Goal: Task Accomplishment & Management: Manage account settings

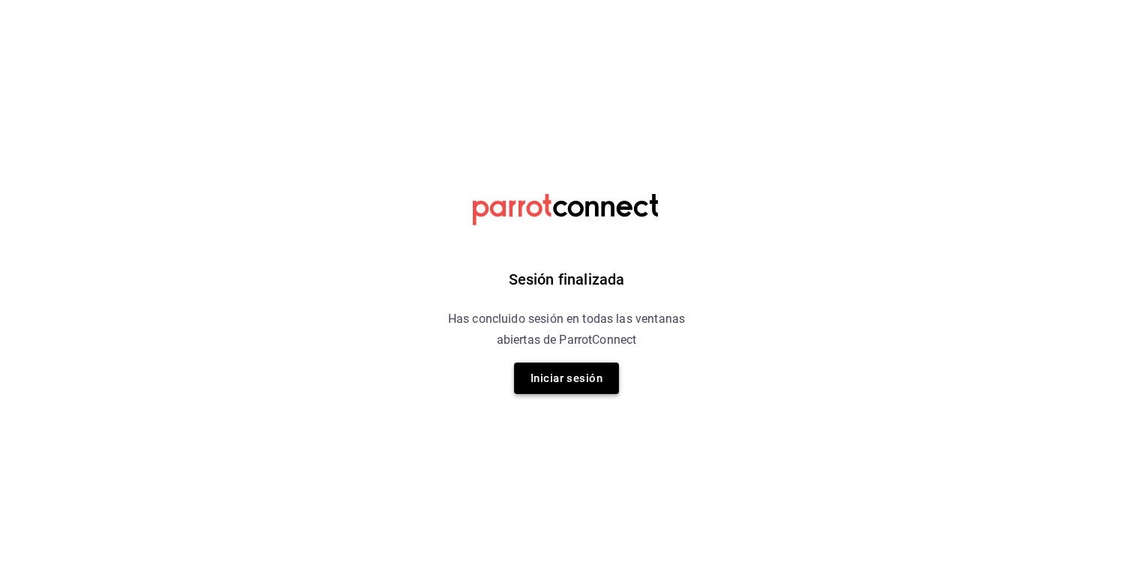
click at [617, 377] on button "Iniciar sesión" at bounding box center [566, 378] width 105 height 31
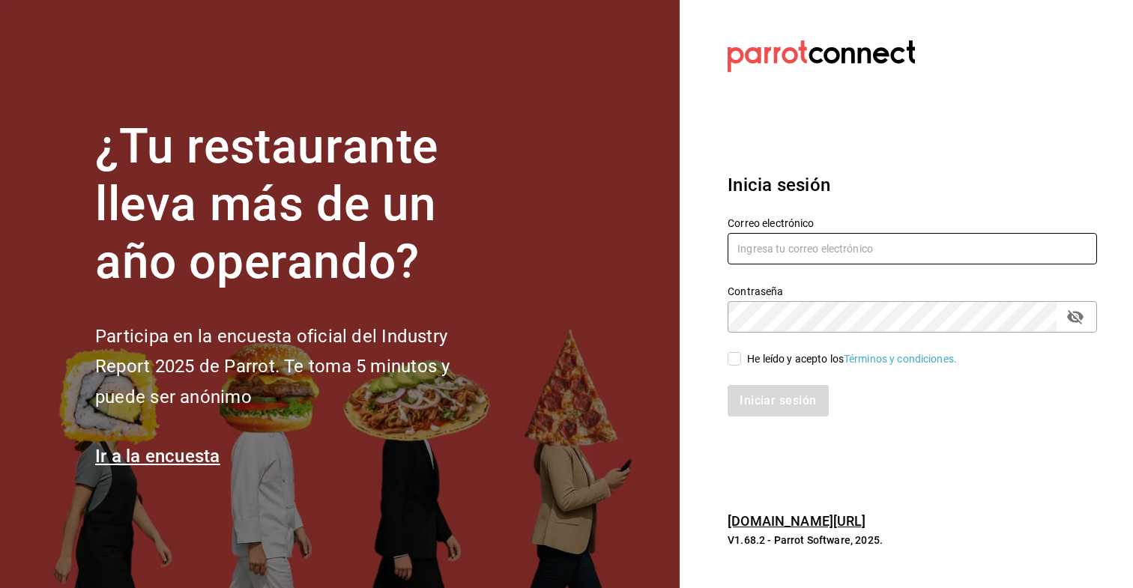
click at [770, 246] on input "text" at bounding box center [911, 248] width 369 height 31
type input "[EMAIL_ADDRESS][DOMAIN_NAME]"
click at [737, 360] on input "He leído y acepto los Términos y condiciones." at bounding box center [733, 358] width 13 height 13
checkbox input "true"
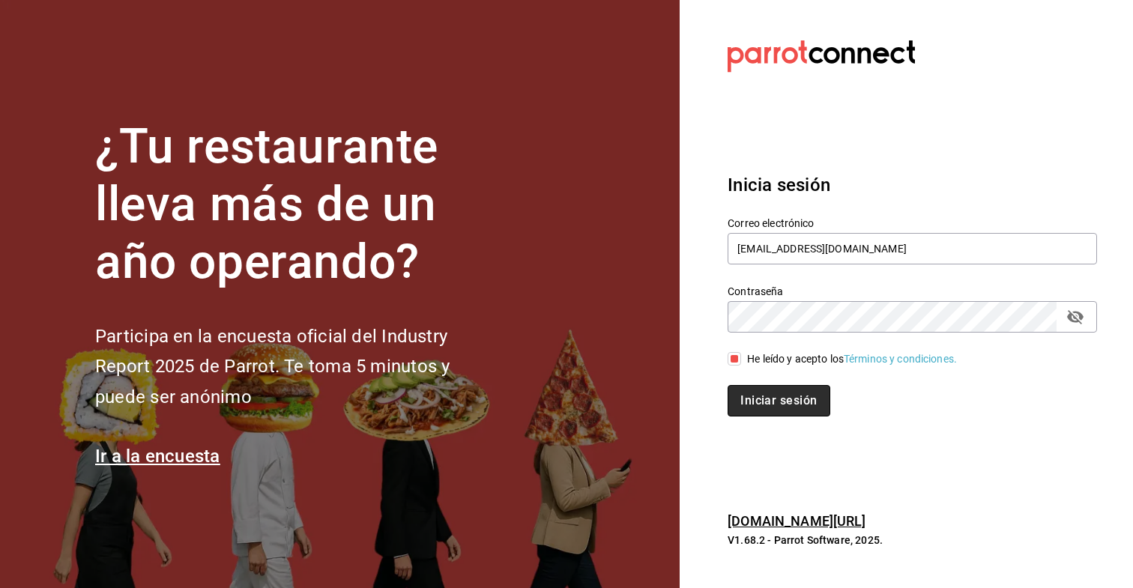
click at [745, 393] on button "Iniciar sesión" at bounding box center [778, 400] width 102 height 31
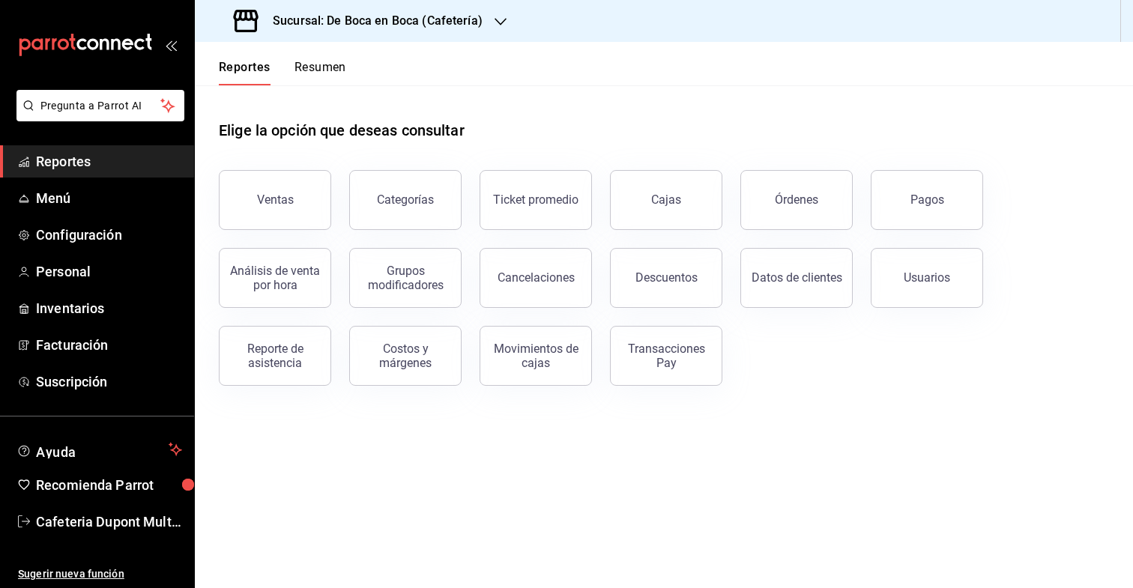
click at [300, 63] on button "Resumen" at bounding box center [320, 72] width 52 height 25
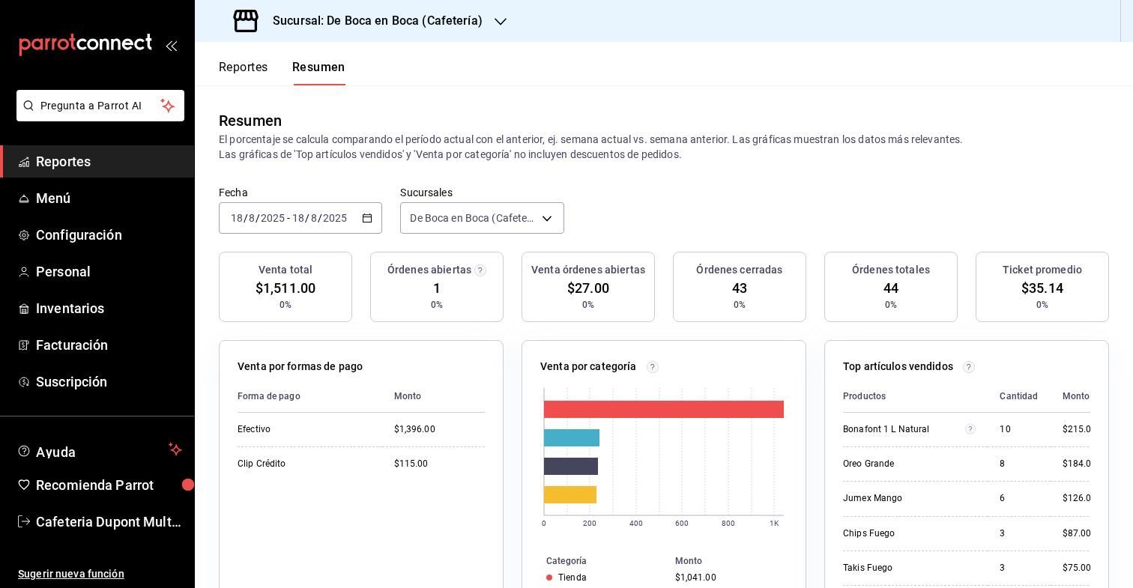
click at [269, 208] on div "2025-08-18 18 / 8 / 2025 - 2025-08-18 18 / 8 / 2025" at bounding box center [300, 217] width 163 height 31
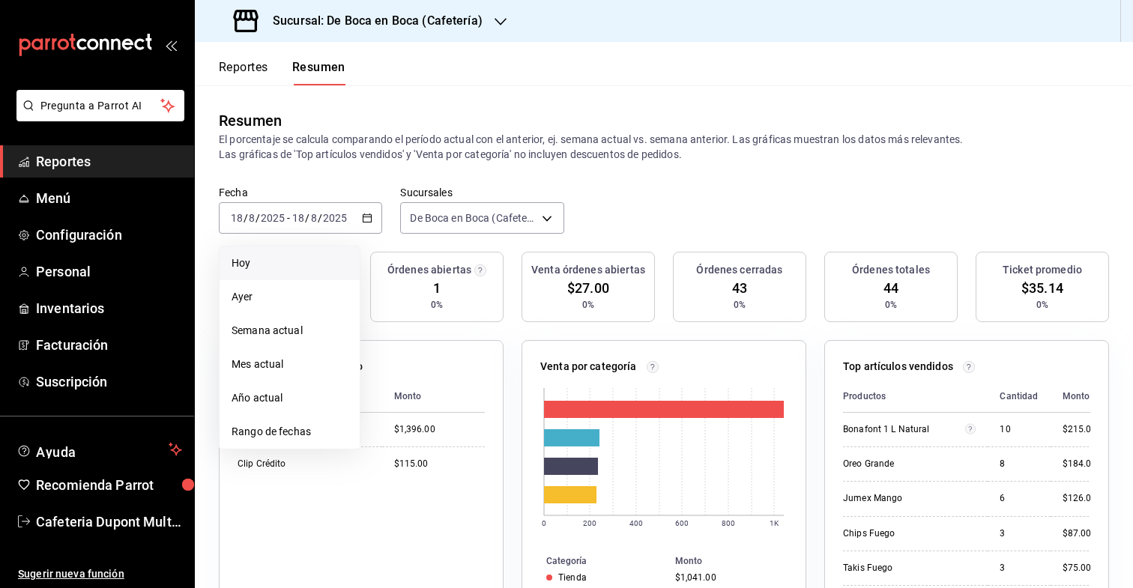
click at [265, 268] on span "Hoy" at bounding box center [289, 263] width 116 height 16
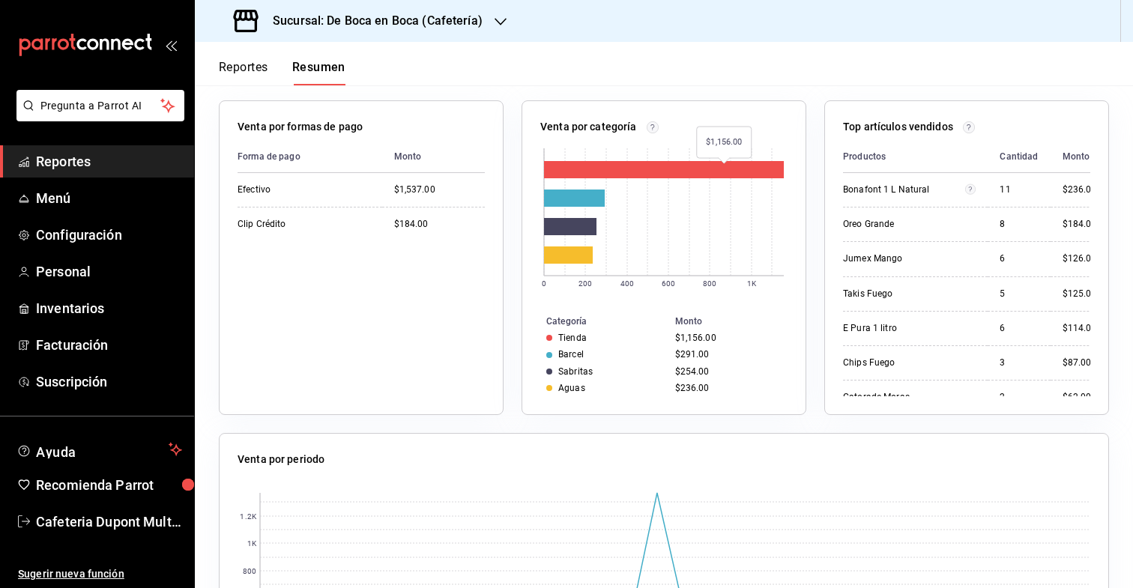
scroll to position [222, 0]
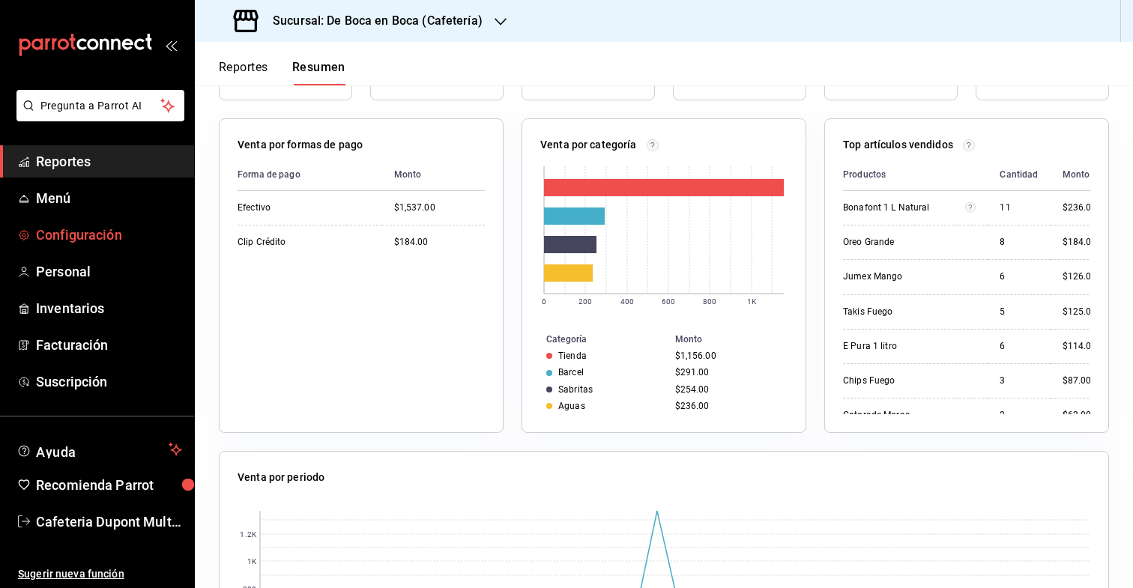
click at [108, 230] on span "Configuración" at bounding box center [109, 235] width 146 height 20
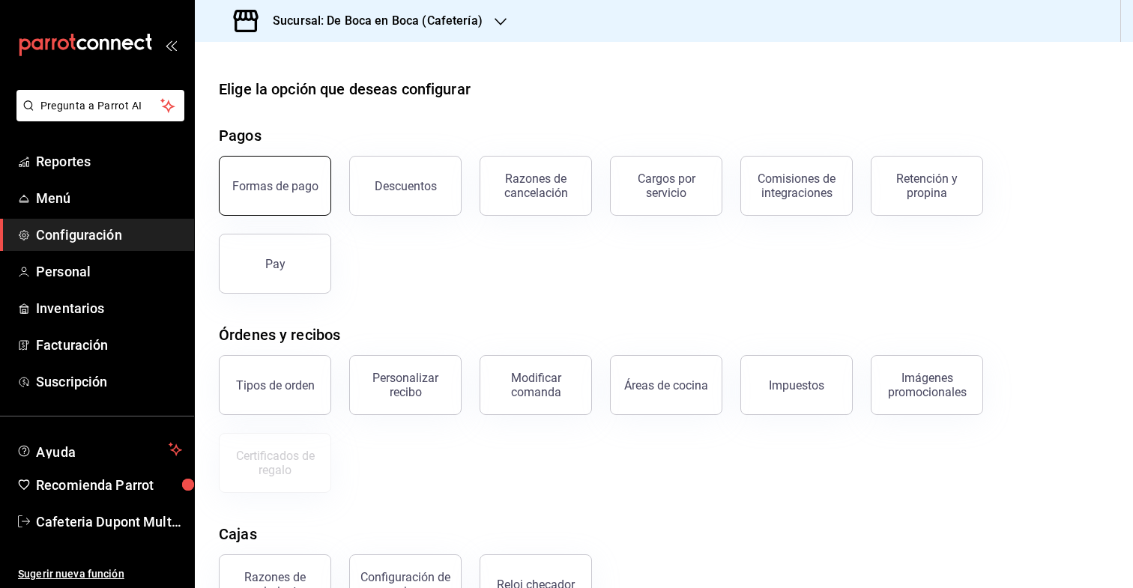
click at [317, 176] on button "Formas de pago" at bounding box center [275, 186] width 112 height 60
